Goal: Information Seeking & Learning: Learn about a topic

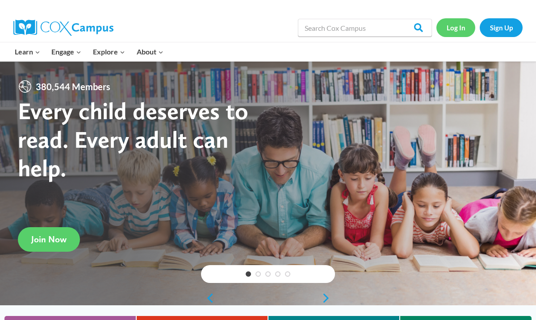
click at [457, 29] on link "Log In" at bounding box center [456, 27] width 39 height 18
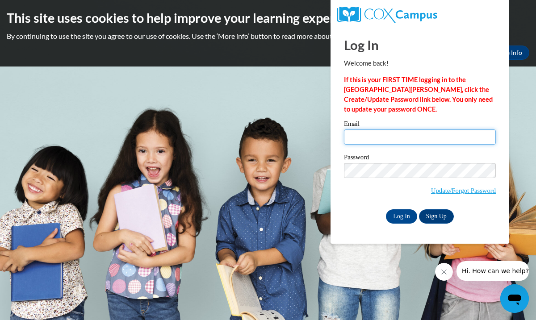
click at [413, 134] on input "Email" at bounding box center [420, 137] width 152 height 15
type input "rudouj@bartlettschools.org"
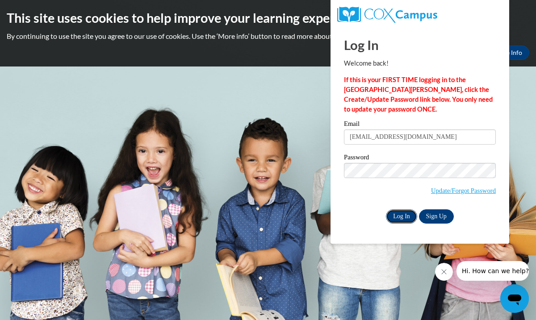
click at [395, 219] on input "Log In" at bounding box center [401, 217] width 31 height 14
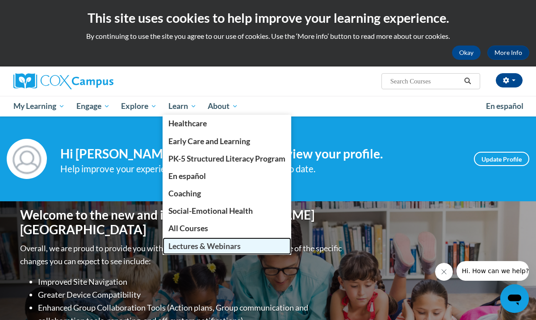
click at [185, 246] on span "Lectures & Webinars" at bounding box center [205, 246] width 72 height 9
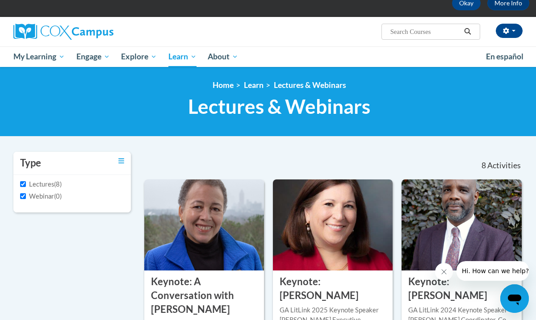
scroll to position [57, 0]
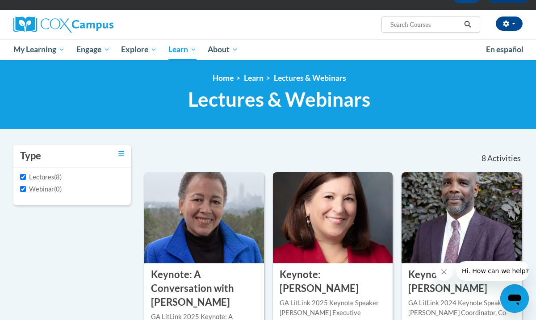
click at [289, 240] on img at bounding box center [333, 218] width 120 height 91
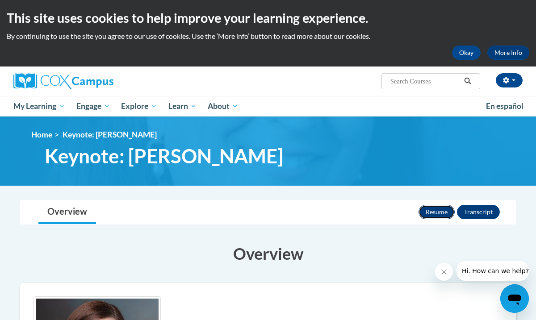
click at [430, 213] on button "Resume" at bounding box center [437, 212] width 36 height 14
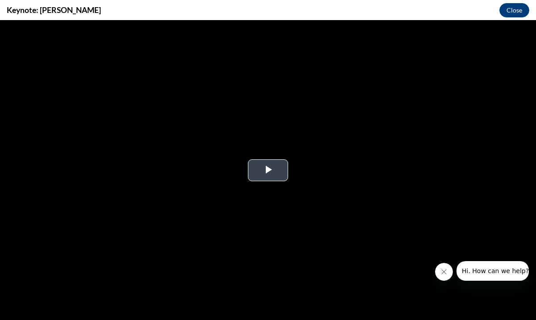
click at [268, 170] on span "Video Player" at bounding box center [268, 170] width 0 height 0
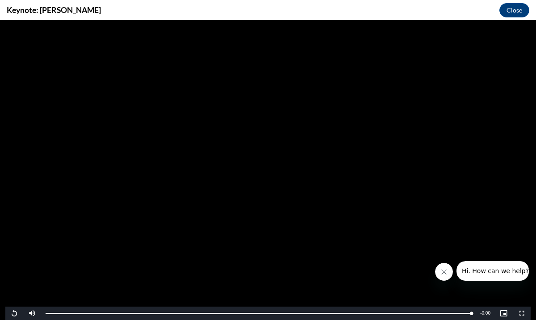
click at [442, 274] on icon "Close message from company" at bounding box center [444, 272] width 7 height 7
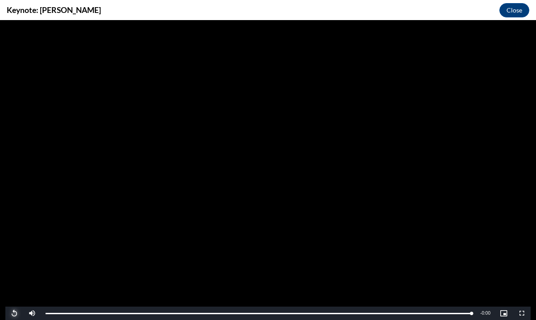
click at [13, 314] on span "Video Player" at bounding box center [14, 314] width 18 height 0
click at [46, 313] on div "22%" at bounding box center [52, 313] width 18 height 1
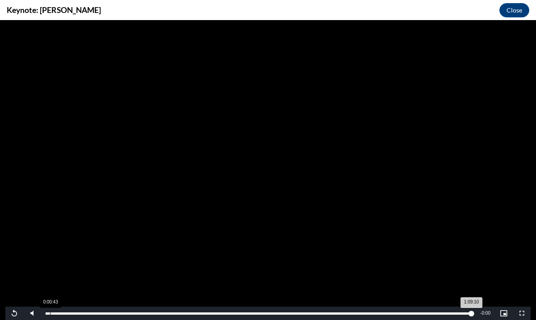
click at [50, 314] on div "Video Player is loading. Play Video Replay Mute 90% Current Time 1:09:10 / Dura…" at bounding box center [268, 170] width 526 height 300
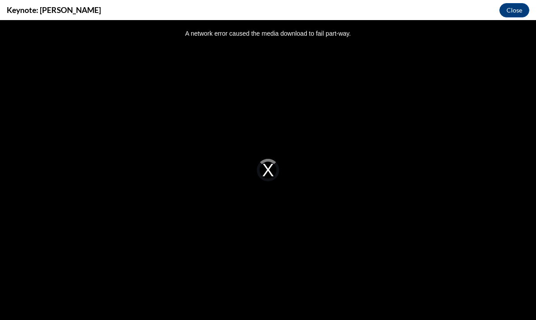
click at [50, 314] on div "A network error caused the media download to fail part-way." at bounding box center [268, 170] width 526 height 300
click at [515, 9] on button "Close" at bounding box center [515, 10] width 30 height 14
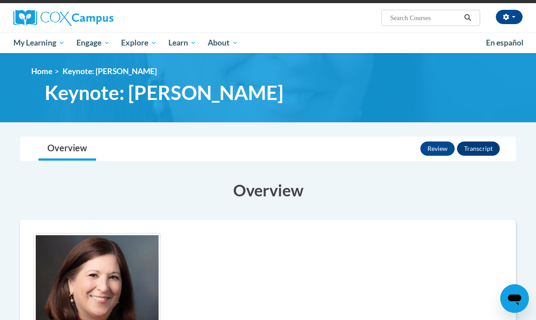
scroll to position [64, 0]
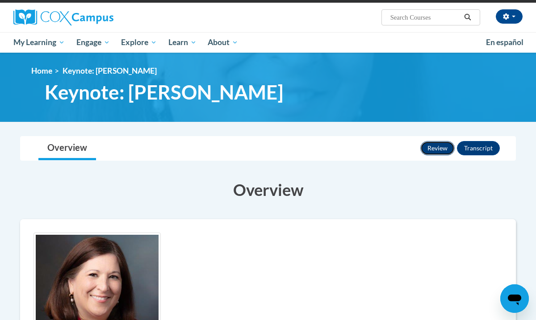
click at [431, 150] on button "Review" at bounding box center [438, 148] width 34 height 14
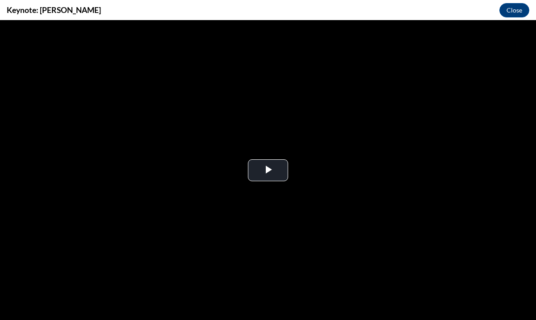
scroll to position [0, 0]
click at [268, 170] on span "Video Player" at bounding box center [268, 170] width 0 height 0
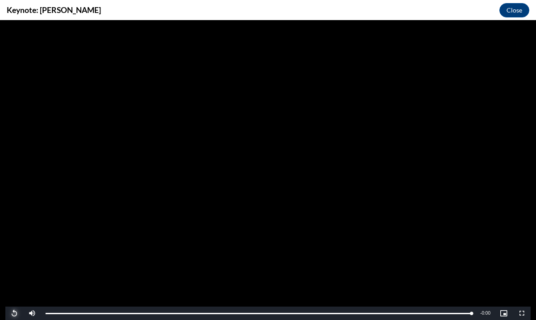
click at [14, 314] on span "Video Player" at bounding box center [14, 314] width 18 height 0
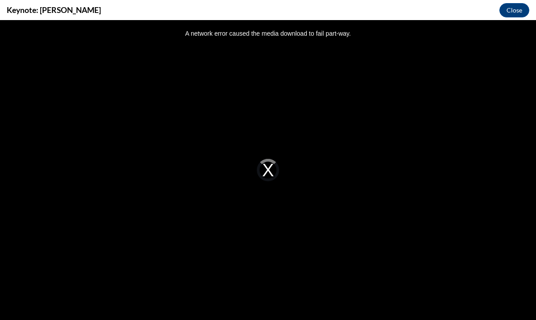
drag, startPoint x: 471, startPoint y: 312, endPoint x: 332, endPoint y: 248, distance: 152.8
click at [333, 249] on div "Video Player is loading. Play Video Replay Mute Current Time 1:09:10 / Duration…" at bounding box center [268, 170] width 526 height 300
click at [269, 169] on div "A network error caused the media download to fail part-way." at bounding box center [268, 170] width 526 height 300
click at [266, 36] on div "A network error caused the media download to fail part-way." at bounding box center [268, 170] width 526 height 300
click at [269, 174] on div "A network error caused the media download to fail part-way." at bounding box center [268, 170] width 526 height 300
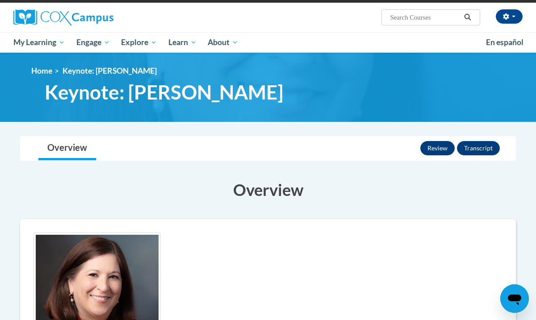
scroll to position [67, 0]
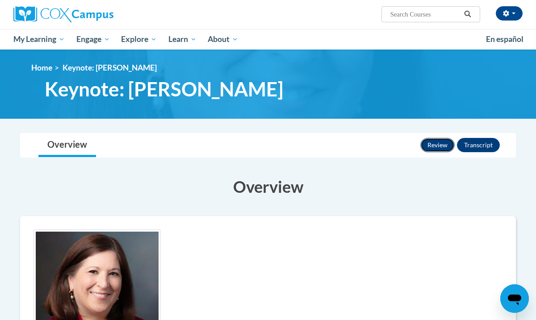
click at [437, 145] on button "Review" at bounding box center [438, 145] width 34 height 14
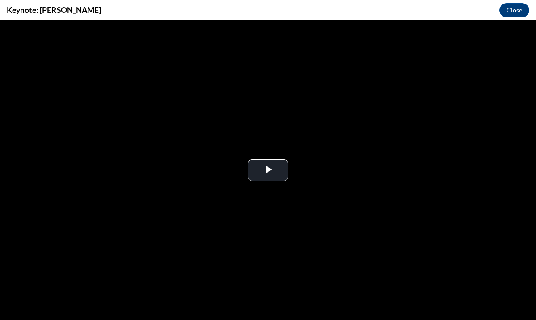
scroll to position [0, 0]
click at [268, 170] on span "Video Player" at bounding box center [268, 170] width 0 height 0
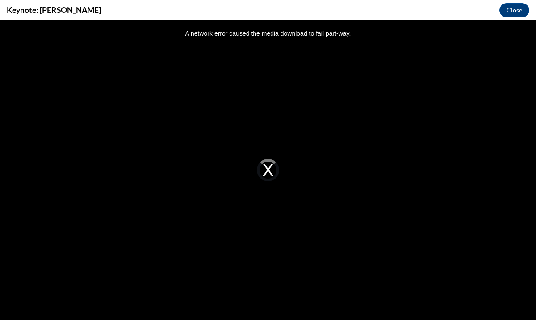
click at [49, 313] on div "Video Player is loading. Play Video Replay Mute Current Time 1:09:10 / Duration…" at bounding box center [268, 170] width 526 height 300
